Goal: Task Accomplishment & Management: Manage account settings

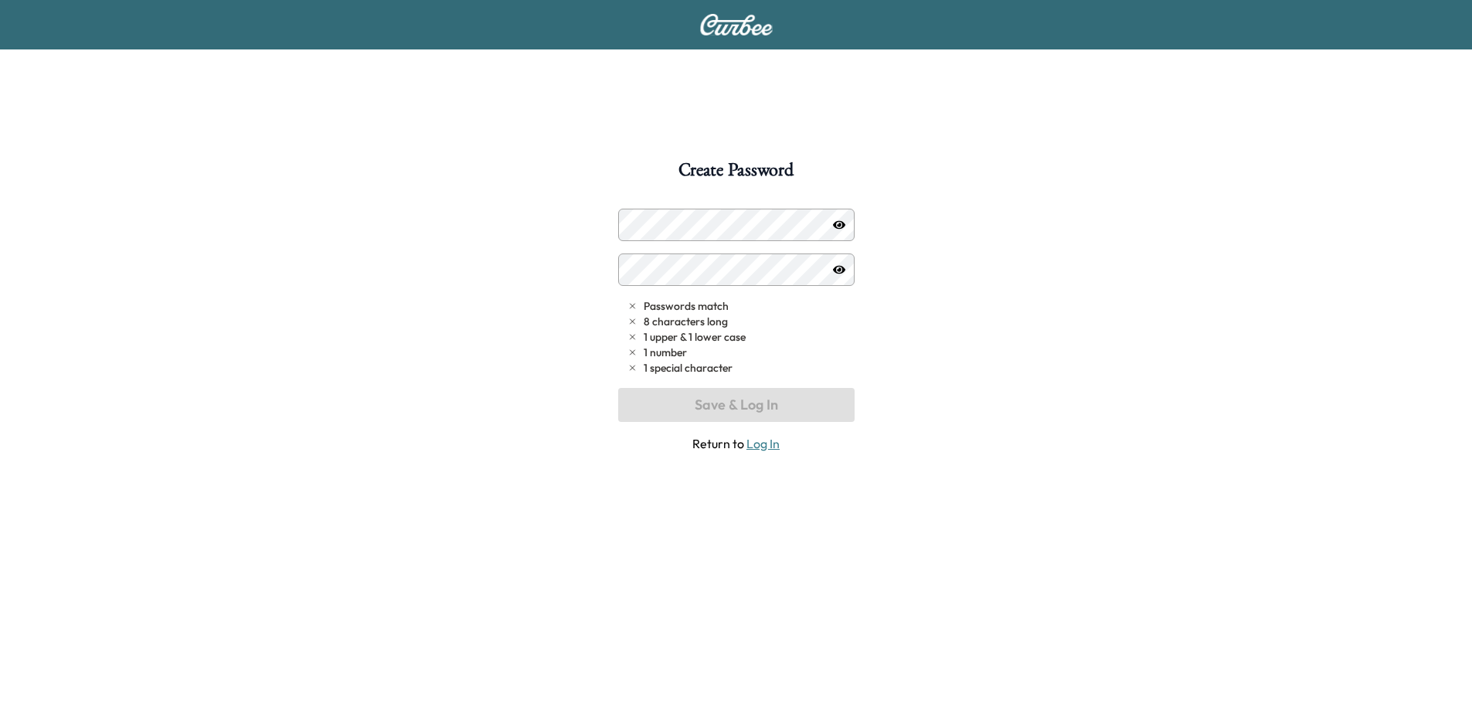
click at [759, 442] on link "Log In" at bounding box center [762, 443] width 33 height 15
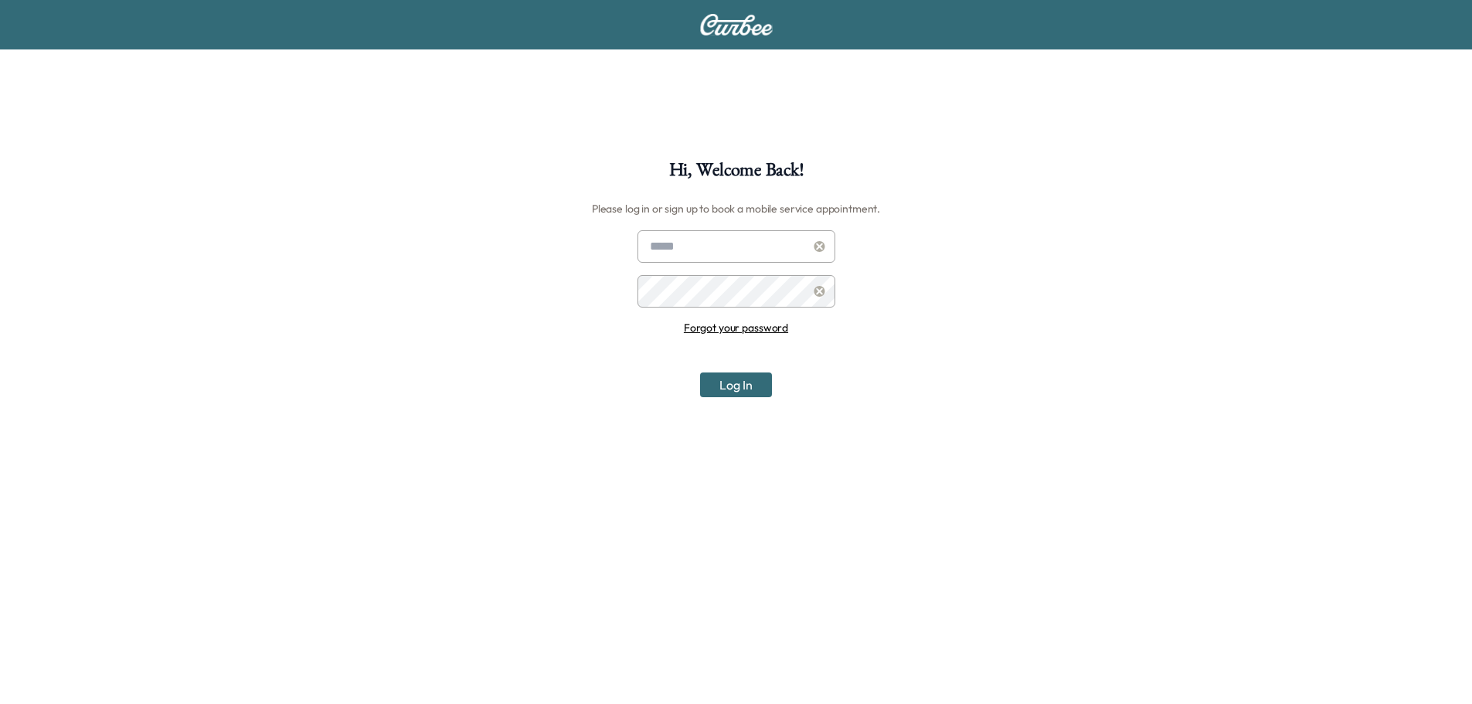
click at [756, 246] on input "text" at bounding box center [736, 246] width 198 height 32
type input "**********"
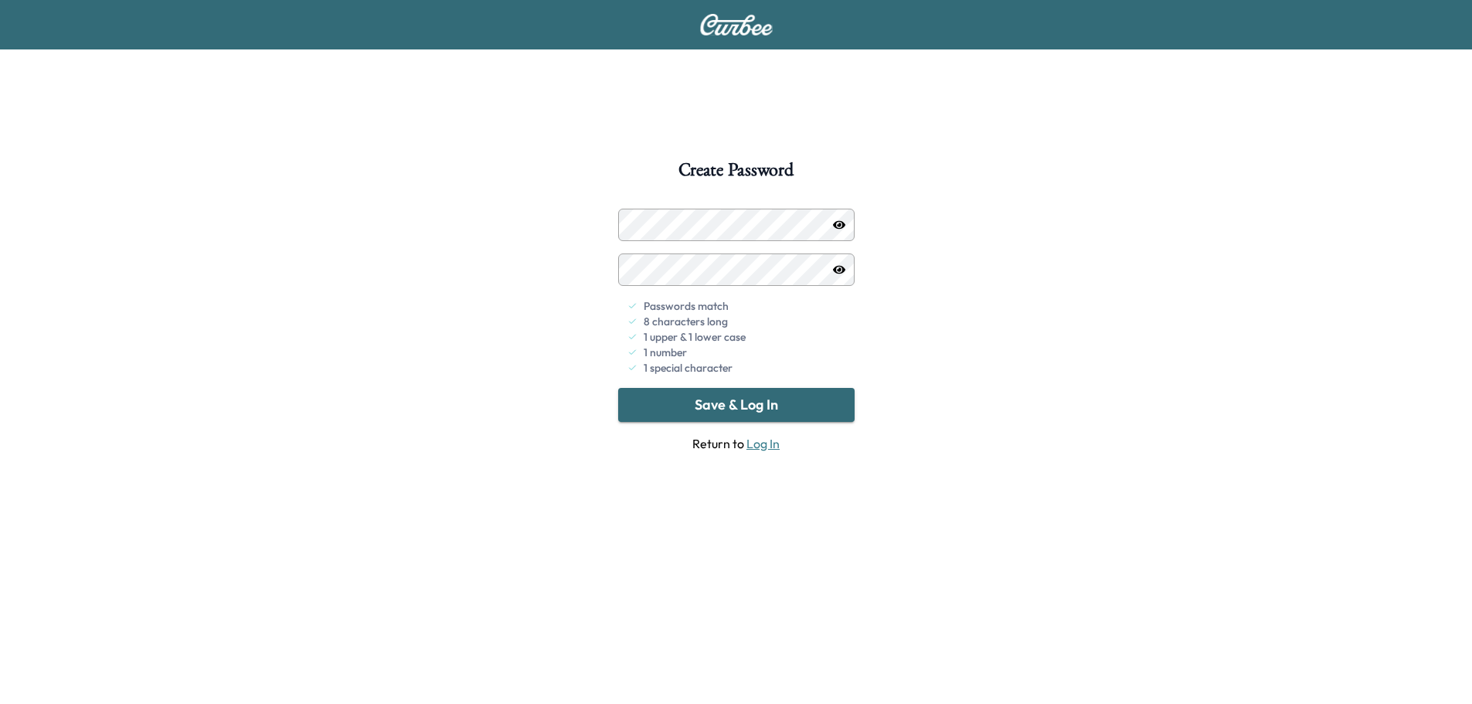
click at [732, 401] on button "Save & Log In" at bounding box center [736, 405] width 236 height 34
click at [841, 231] on div at bounding box center [839, 225] width 19 height 19
click at [841, 229] on icon "button" at bounding box center [839, 225] width 12 height 12
click at [733, 405] on button "Save & Log In" at bounding box center [736, 405] width 236 height 34
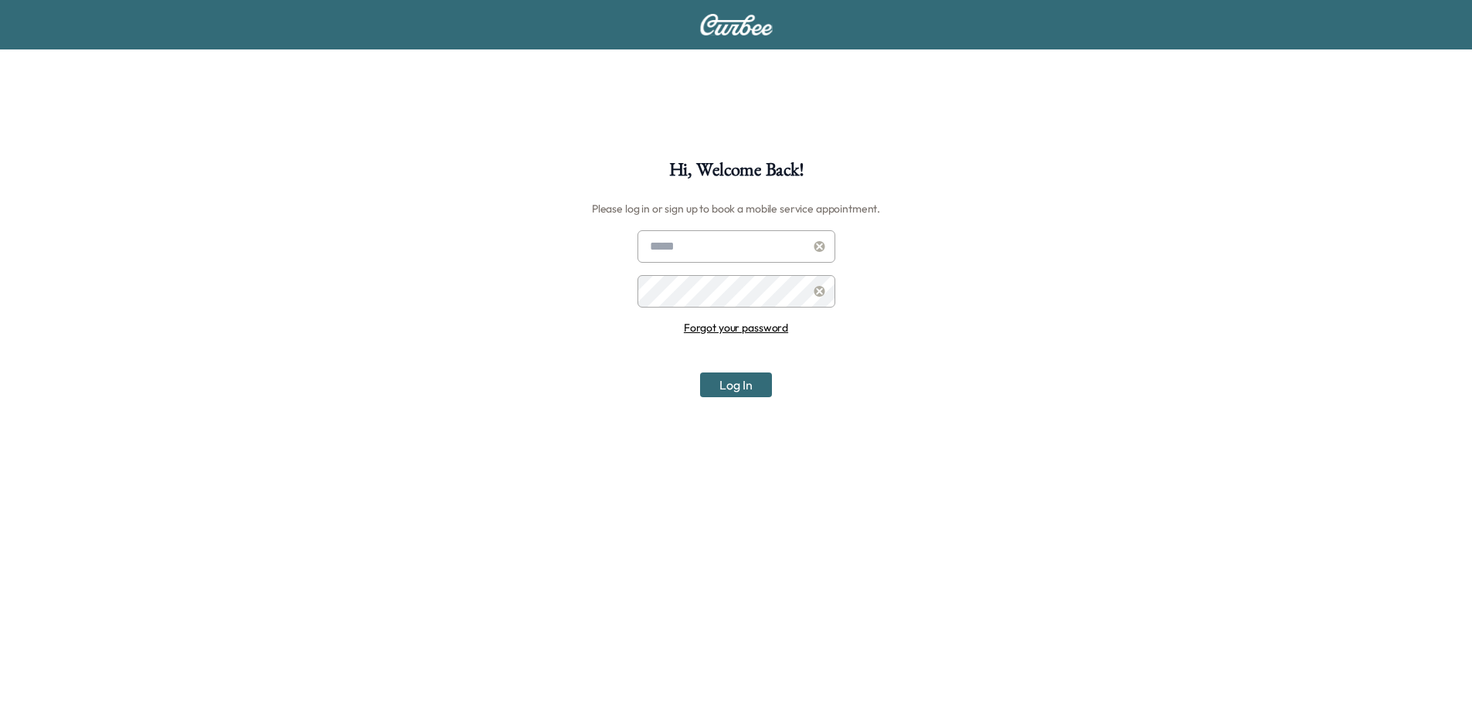
drag, startPoint x: 732, startPoint y: 248, endPoint x: 692, endPoint y: 238, distance: 40.7
click at [692, 238] on input "text" at bounding box center [736, 246] width 198 height 32
type input "**********"
click at [735, 389] on button "Log In" at bounding box center [736, 384] width 72 height 25
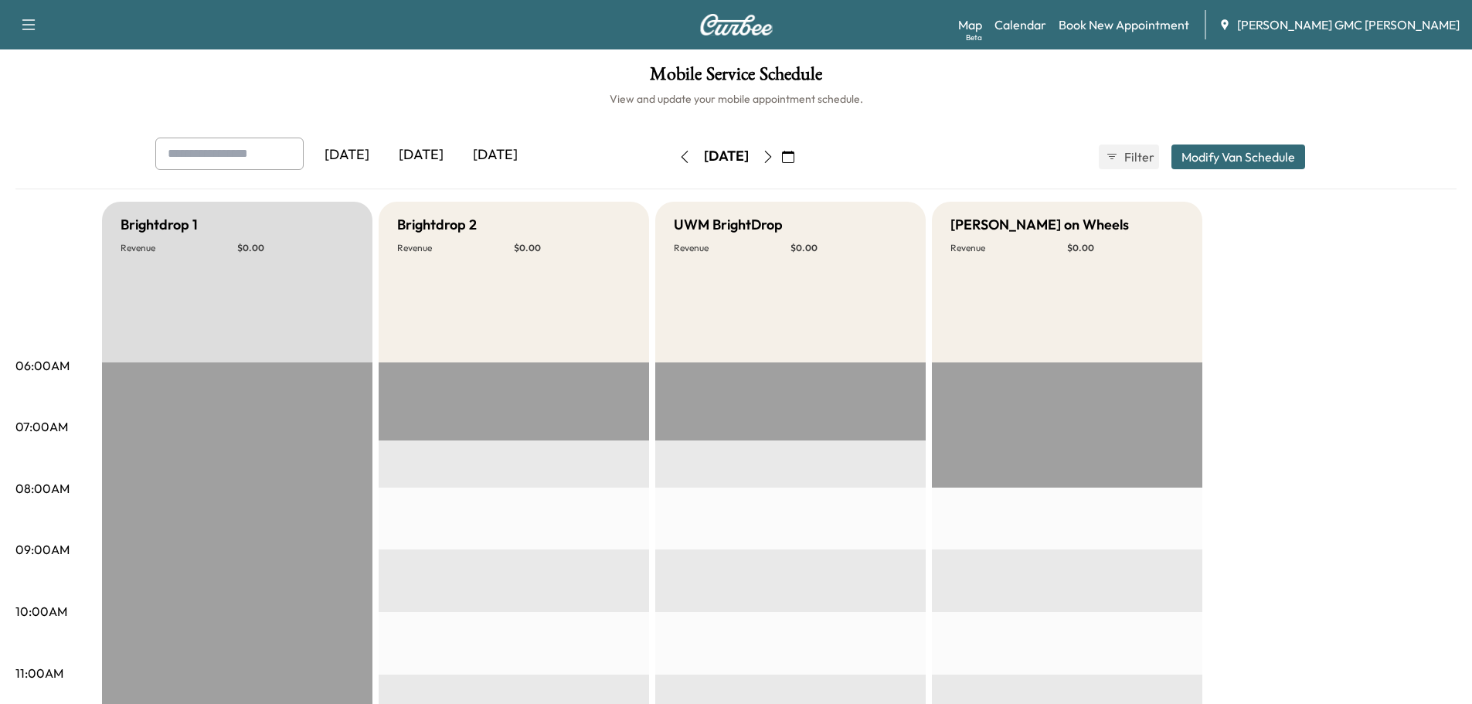
click at [35, 30] on icon "button" at bounding box center [28, 24] width 19 height 19
click at [57, 134] on div "Mobile Service Schedule View and update your mobile appointment schedule. Yeste…" at bounding box center [736, 712] width 1472 height 1327
